Goal: Task Accomplishment & Management: Use online tool/utility

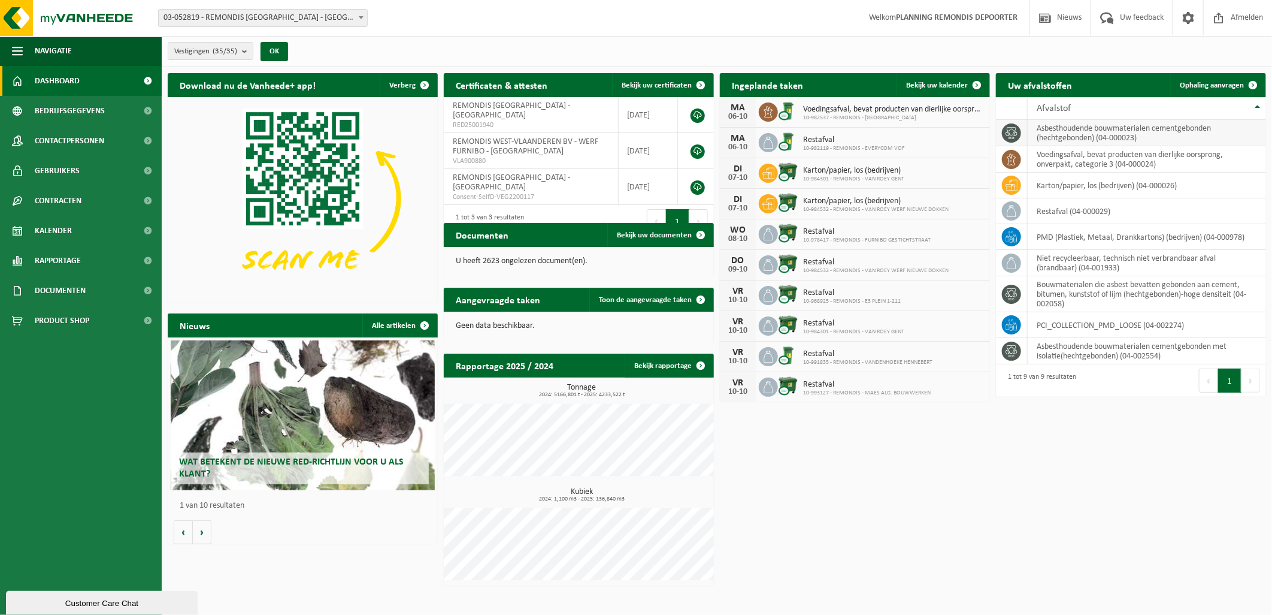
click at [1153, 133] on td "asbesthoudende bouwmaterialen cementgebonden (hechtgebonden) (04-000023)" at bounding box center [1147, 133] width 238 height 26
click at [1070, 132] on td "asbesthoudende bouwmaterialen cementgebonden (hechtgebonden) (04-000023)" at bounding box center [1147, 133] width 238 height 26
drag, startPoint x: 1070, startPoint y: 132, endPoint x: 1201, endPoint y: 85, distance: 139.5
click at [1201, 85] on span "Ophaling aanvragen" at bounding box center [1212, 85] width 64 height 8
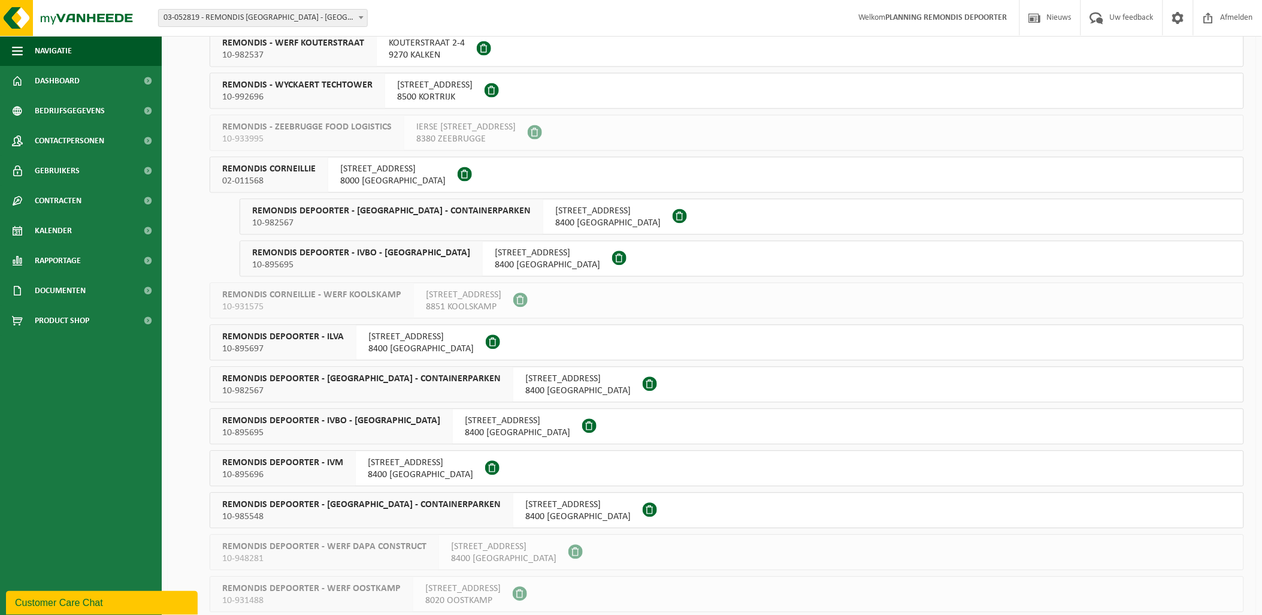
scroll to position [1012, 0]
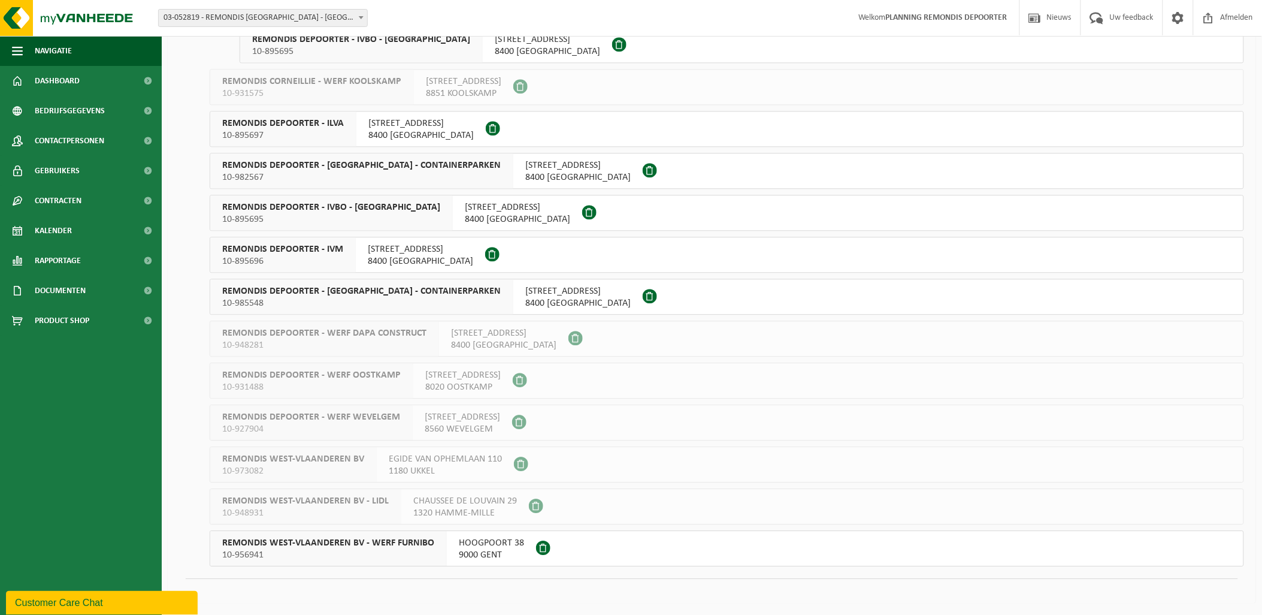
click at [388, 255] on span "8400 OOSTENDE" at bounding box center [420, 261] width 105 height 12
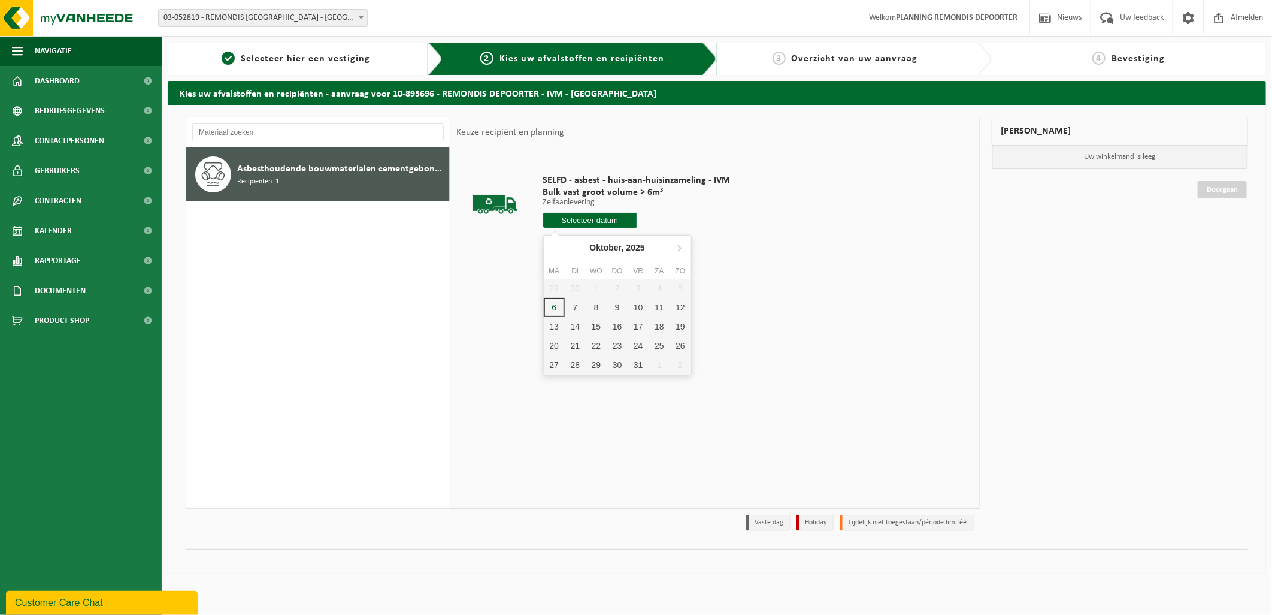
click at [591, 219] on input "text" at bounding box center [590, 220] width 94 height 15
click at [555, 306] on div "6" at bounding box center [554, 307] width 21 height 19
type input "Van 2025-10-06"
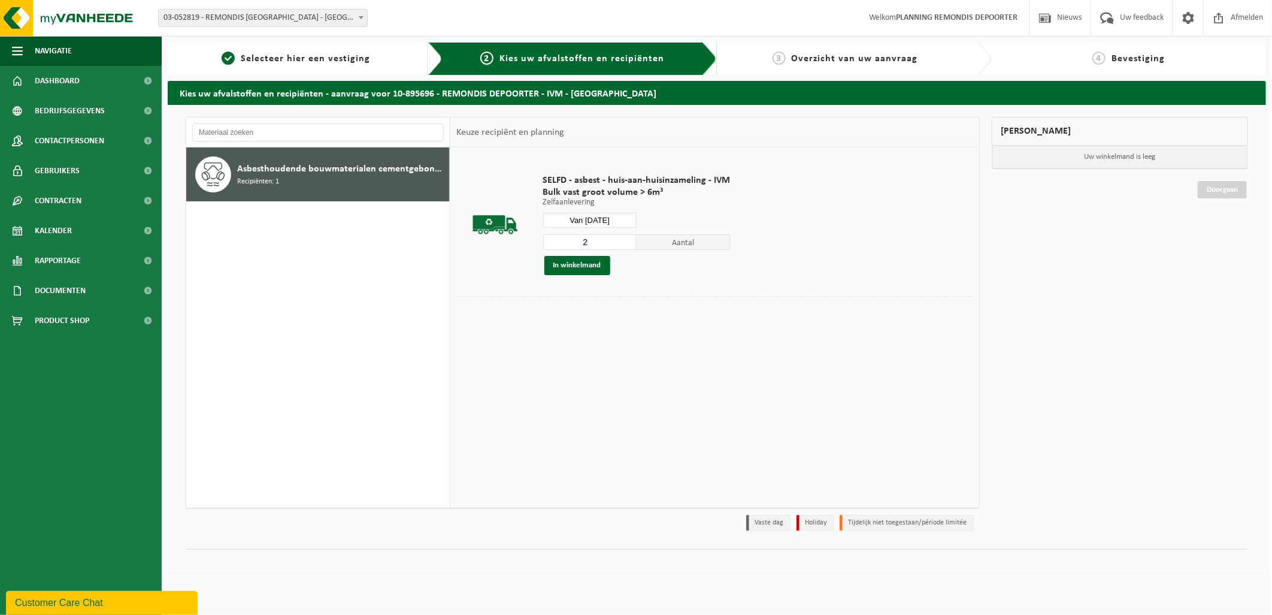
type input "2"
click at [627, 237] on input "2" at bounding box center [590, 242] width 94 height 16
click at [583, 262] on button "In winkelmand" at bounding box center [578, 265] width 66 height 19
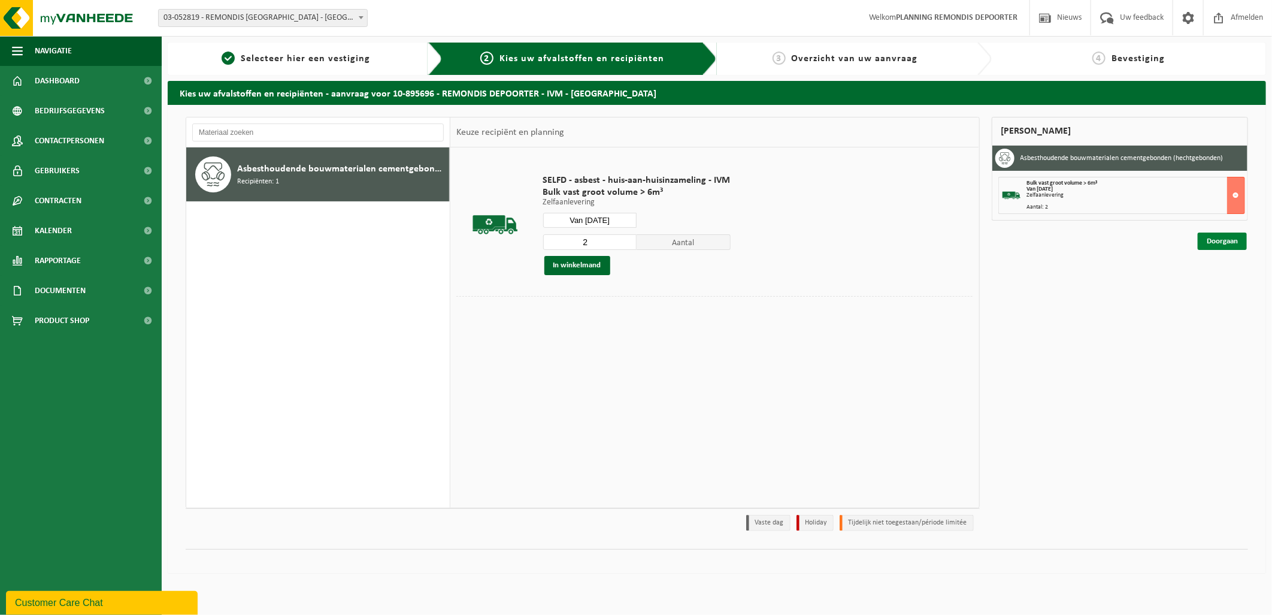
click at [1217, 241] on link "Doorgaan" at bounding box center [1222, 240] width 49 height 17
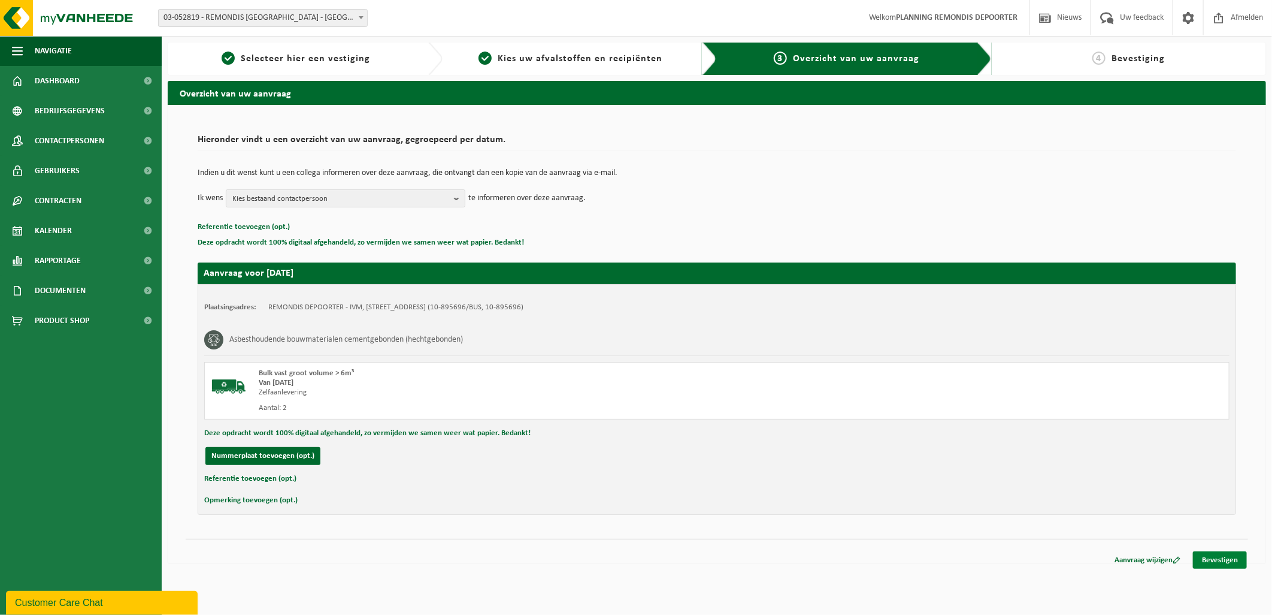
click at [1214, 559] on link "Bevestigen" at bounding box center [1220, 559] width 54 height 17
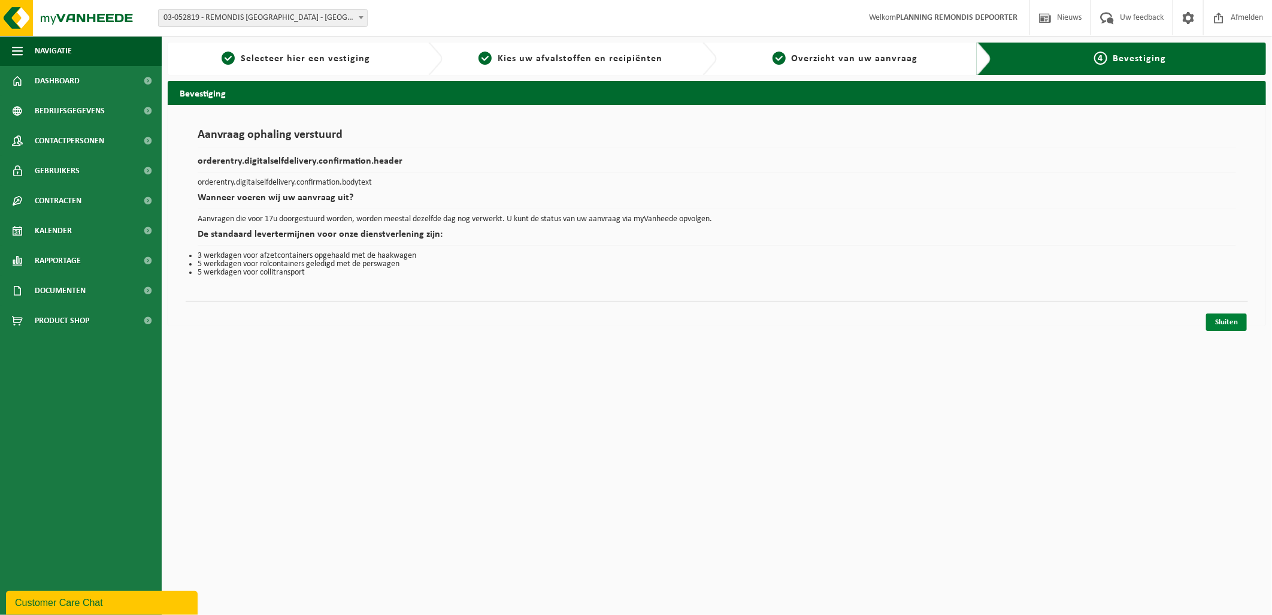
click at [1224, 317] on link "Sluiten" at bounding box center [1226, 321] width 41 height 17
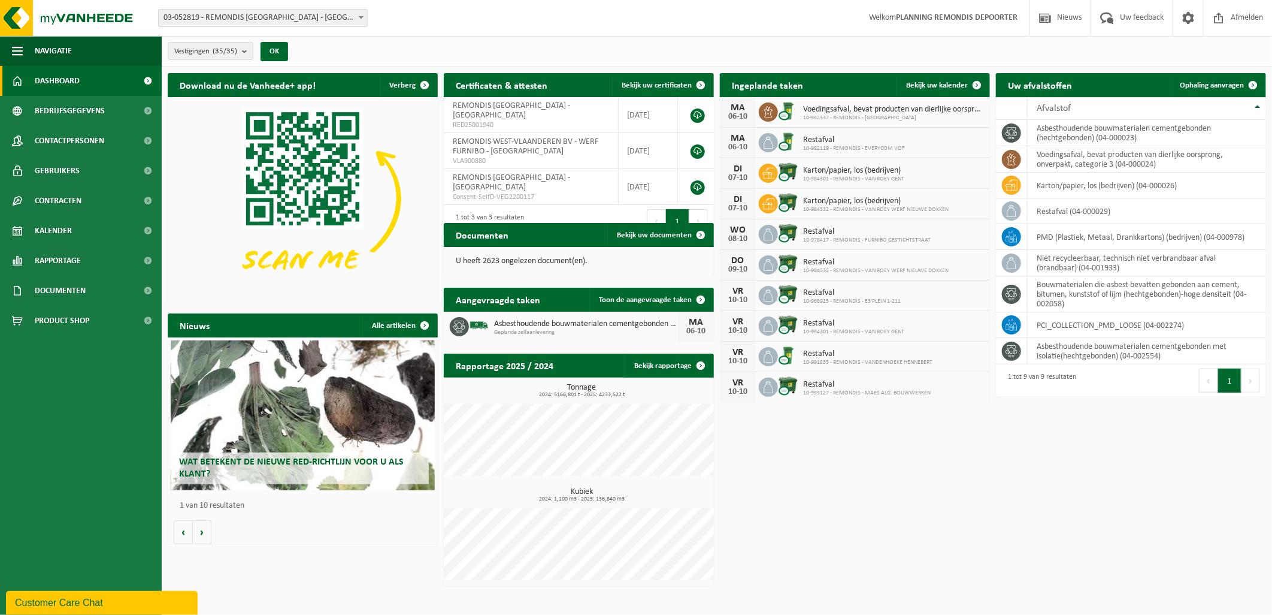
drag, startPoint x: 1105, startPoint y: 545, endPoint x: 1069, endPoint y: 503, distance: 55.2
click at [1105, 545] on div "Download nu de Vanheede+ app! Verberg Certificaten & attesten Bekijk uw certifi…" at bounding box center [717, 329] width 1105 height 525
